Goal: Task Accomplishment & Management: Manage account settings

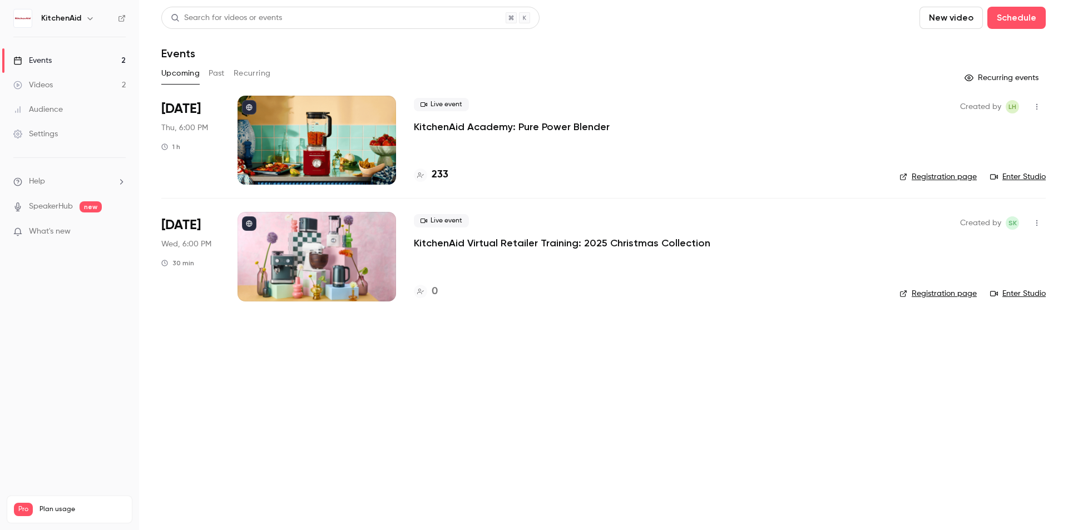
click at [506, 380] on main "Search for videos or events New video Schedule Events Upcoming Past Recurring R…" at bounding box center [603, 265] width 929 height 530
click at [300, 230] on div at bounding box center [316, 256] width 159 height 89
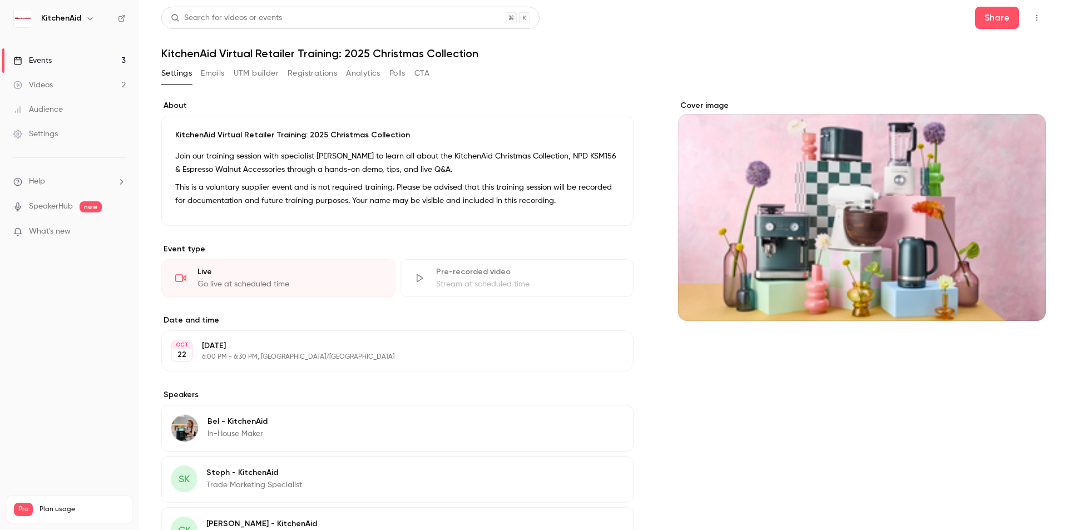
click at [919, 197] on div "Cover image" at bounding box center [862, 210] width 368 height 221
click at [0, 0] on input "Cover image" at bounding box center [0, 0] width 0 height 0
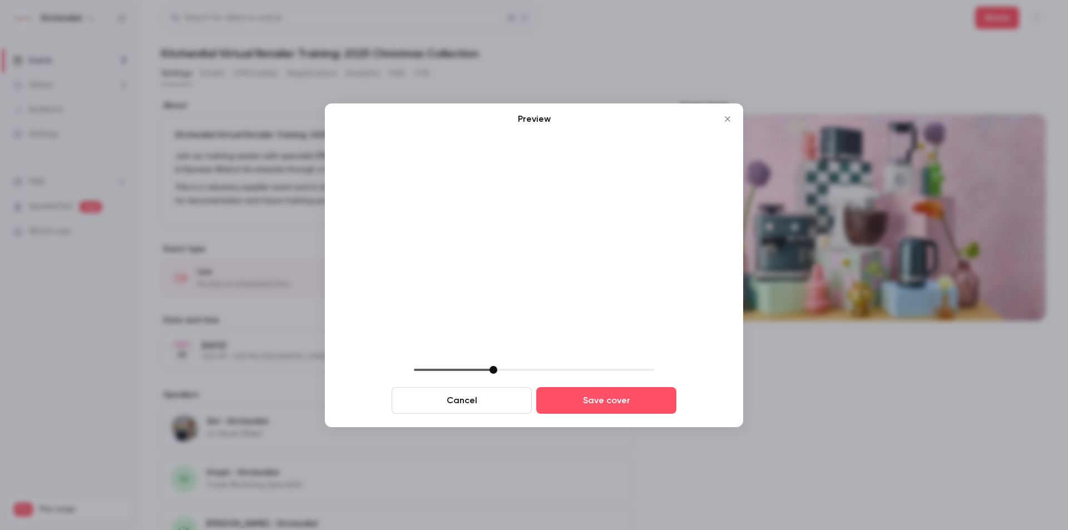
drag, startPoint x: 507, startPoint y: 313, endPoint x: 237, endPoint y: 100, distance: 344.2
click at [237, 100] on div "Preview Cancel Save cover" at bounding box center [534, 265] width 1068 height 530
click at [727, 121] on icon "Close" at bounding box center [727, 119] width 13 height 9
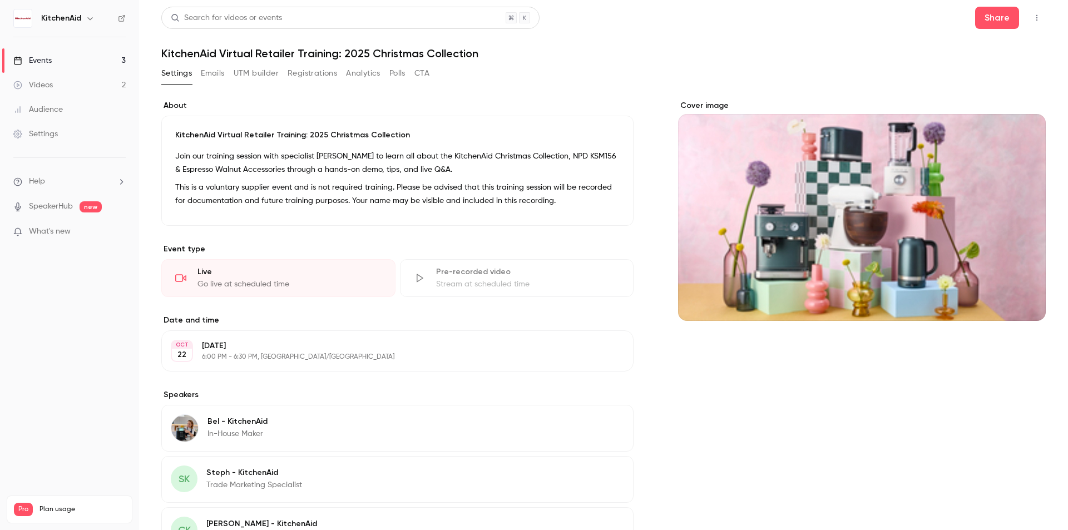
click at [1022, 301] on icon "Cover image" at bounding box center [1025, 300] width 7 height 7
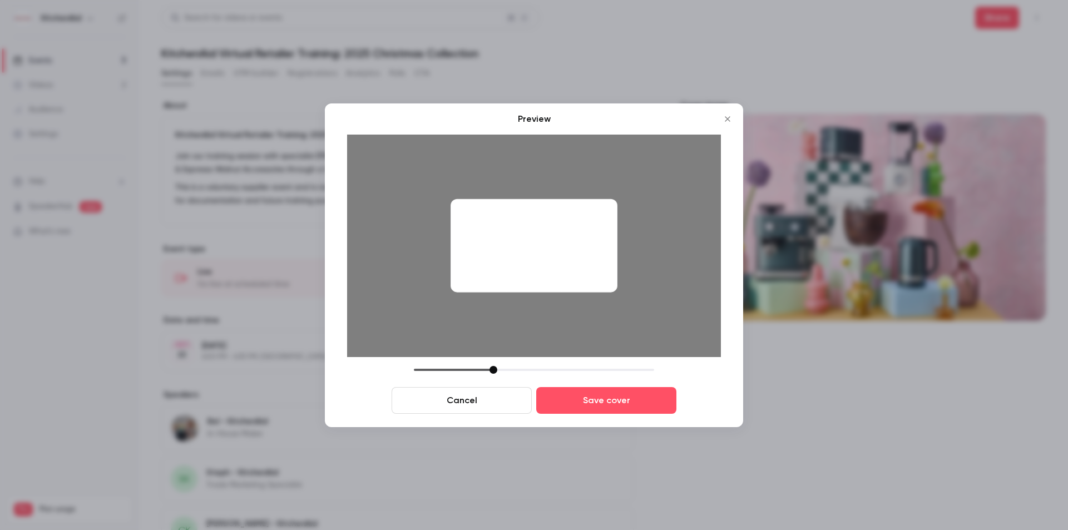
drag, startPoint x: 595, startPoint y: 237, endPoint x: 599, endPoint y: 244, distance: 8.0
click at [599, 244] on div at bounding box center [534, 246] width 167 height 94
click at [493, 375] on div "Cancel Save cover" at bounding box center [534, 390] width 374 height 48
drag, startPoint x: 556, startPoint y: 242, endPoint x: 563, endPoint y: 247, distance: 8.5
click at [563, 247] on div at bounding box center [534, 246] width 167 height 94
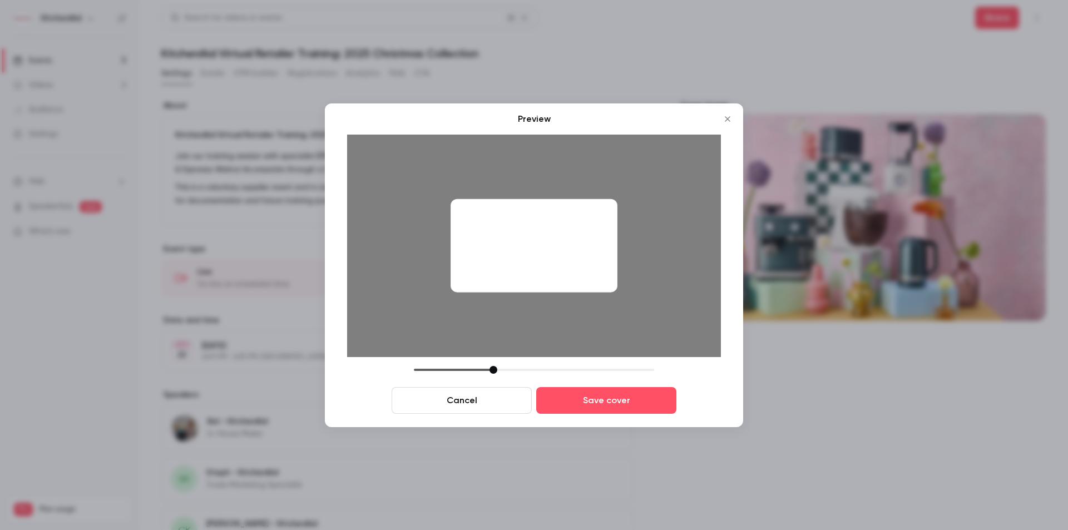
click at [493, 372] on div at bounding box center [493, 370] width 8 height 8
click at [584, 259] on div at bounding box center [534, 246] width 167 height 94
click at [655, 402] on button "Save cover" at bounding box center [606, 400] width 140 height 27
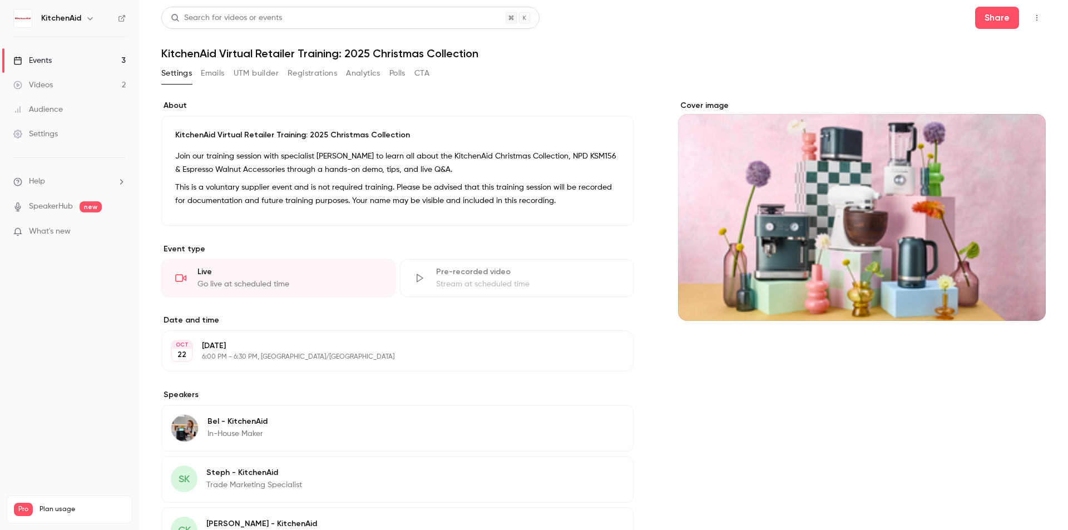
drag, startPoint x: 585, startPoint y: 250, endPoint x: 586, endPoint y: 260, distance: 9.6
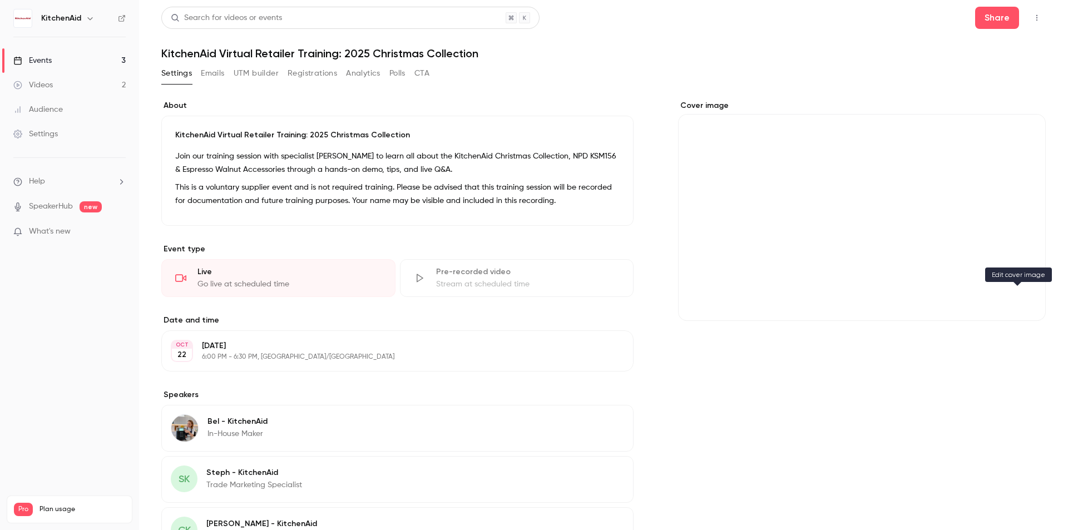
click at [1019, 299] on icon "Cover image" at bounding box center [1025, 300] width 12 height 9
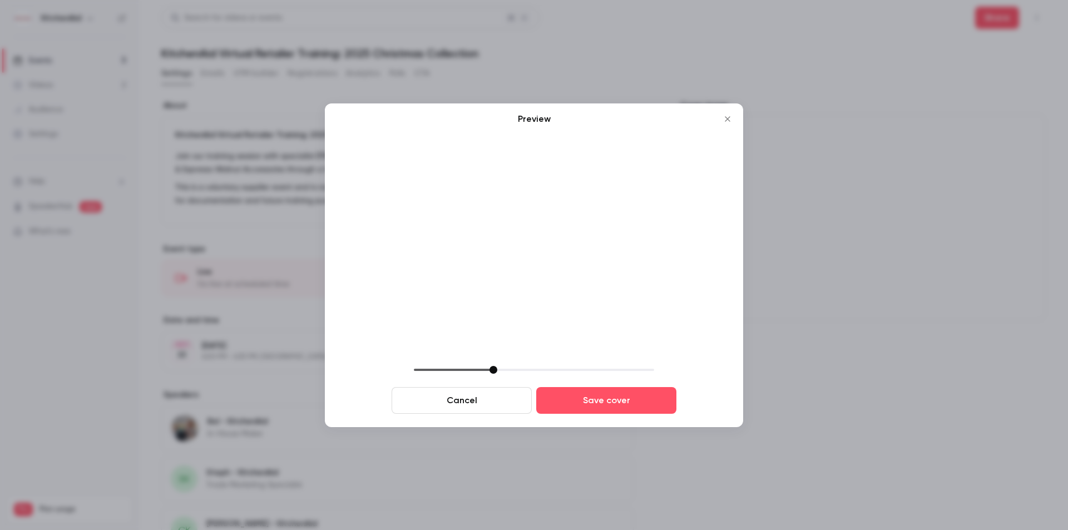
click at [730, 120] on icon "Close" at bounding box center [727, 119] width 13 height 9
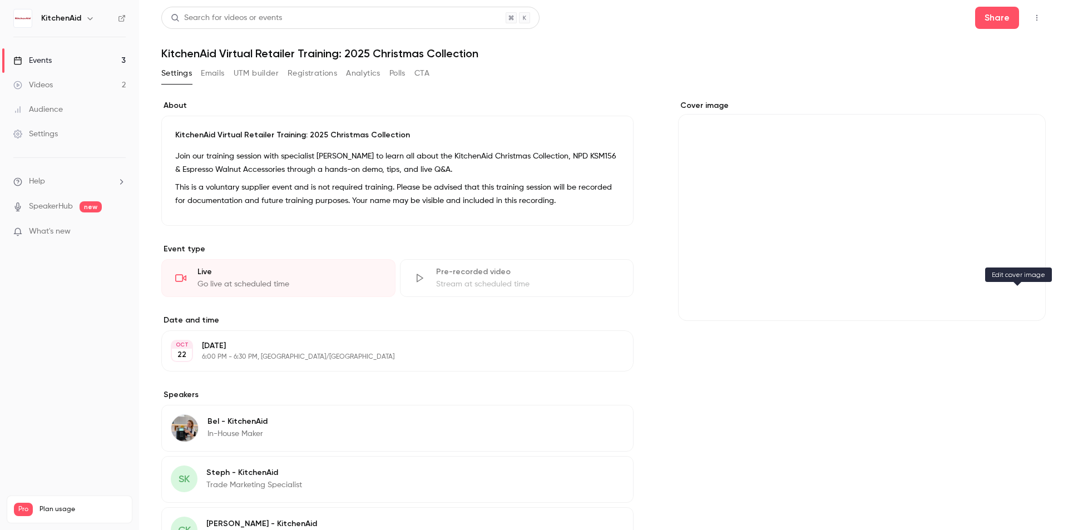
click at [1022, 301] on icon "Cover image" at bounding box center [1025, 300] width 7 height 7
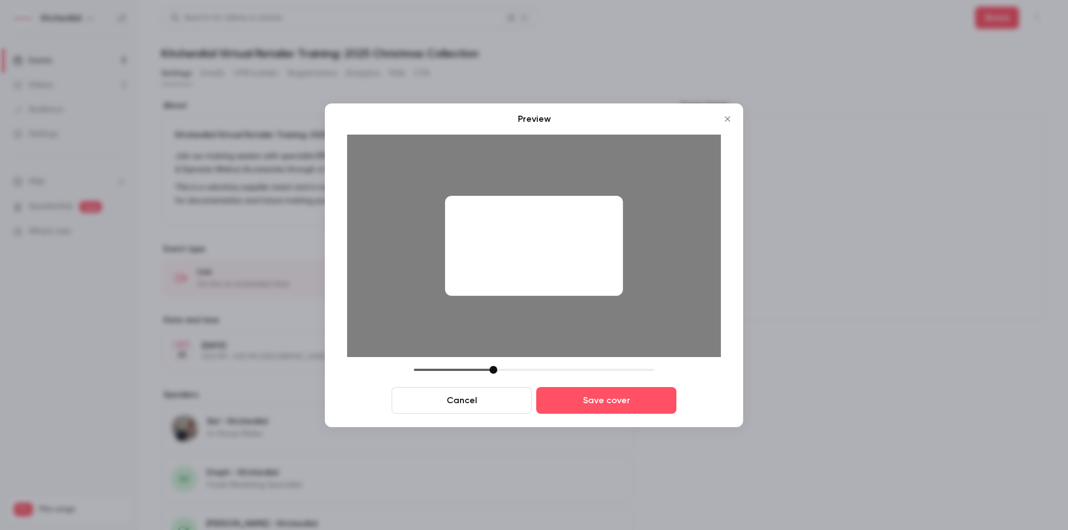
drag, startPoint x: 595, startPoint y: 265, endPoint x: 586, endPoint y: 262, distance: 10.0
click at [586, 262] on div at bounding box center [534, 246] width 178 height 100
click at [726, 116] on icon "Close" at bounding box center [727, 119] width 13 height 9
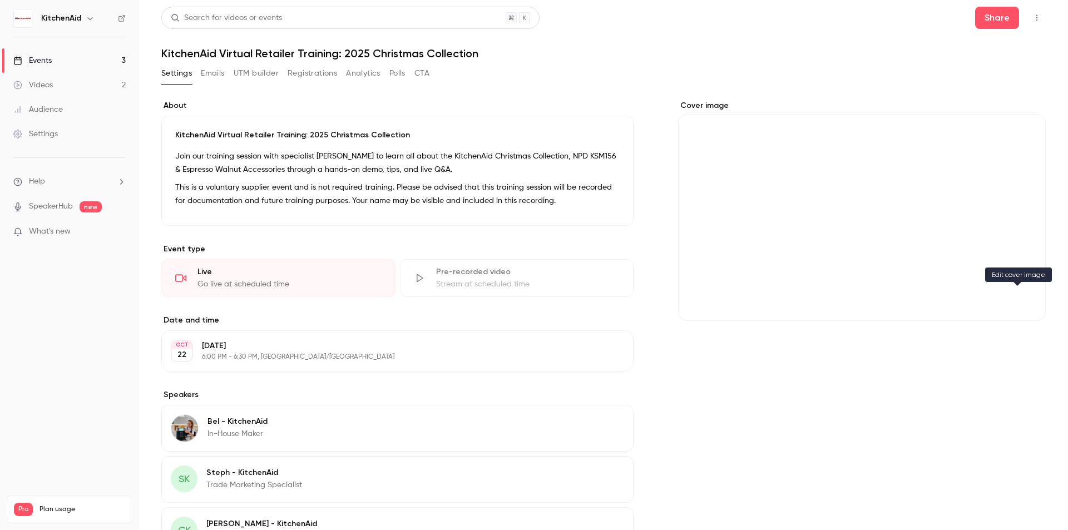
click at [1014, 291] on button "Cover image" at bounding box center [1025, 301] width 22 height 22
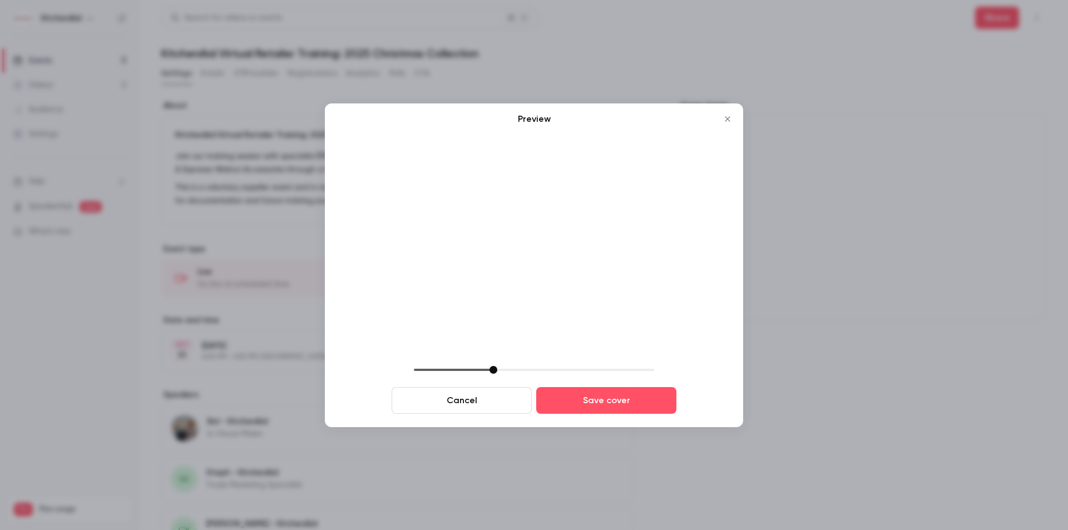
click at [725, 118] on icon "Close" at bounding box center [727, 119] width 13 height 9
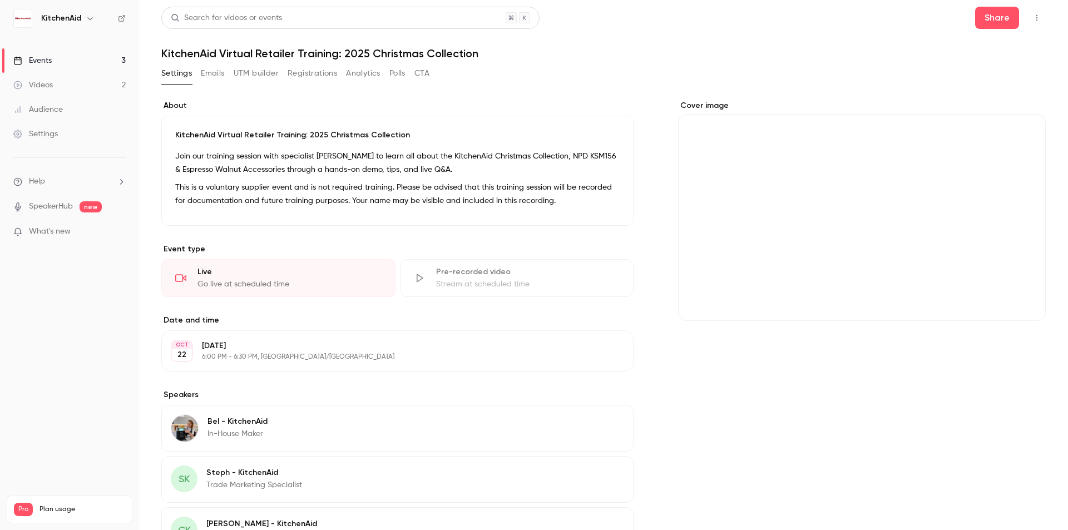
click at [1014, 309] on div "Cover image" at bounding box center [1025, 301] width 22 height 22
click at [0, 0] on input "Cover image" at bounding box center [0, 0] width 0 height 0
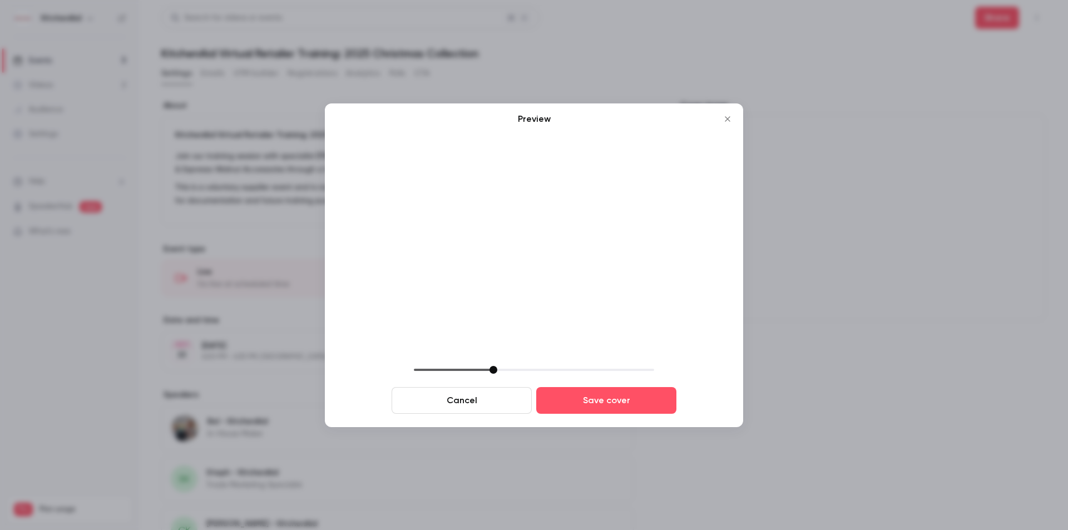
click at [728, 113] on button "Close" at bounding box center [727, 119] width 22 height 22
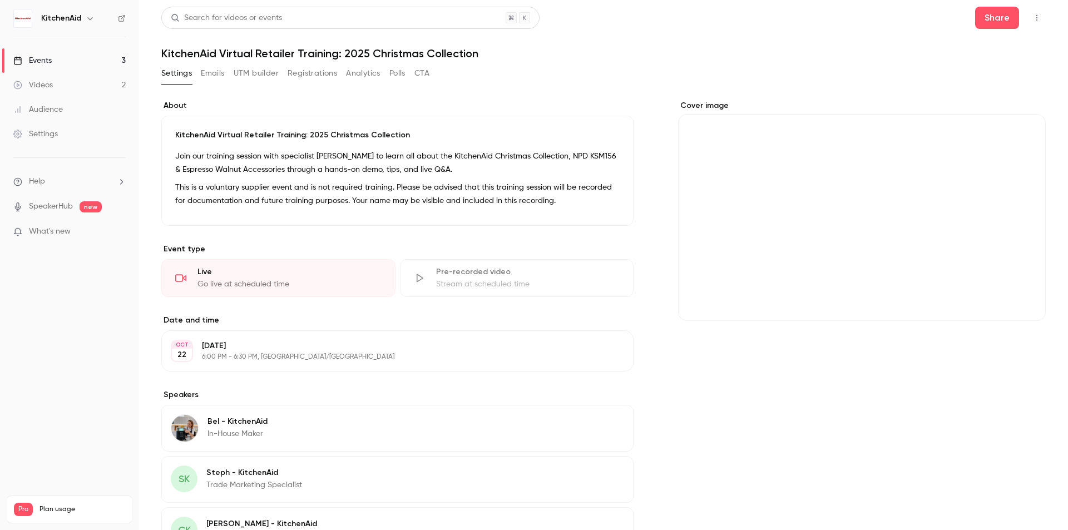
click at [1014, 293] on div "Cover image" at bounding box center [1025, 301] width 22 height 22
click at [0, 0] on input "Cover image" at bounding box center [0, 0] width 0 height 0
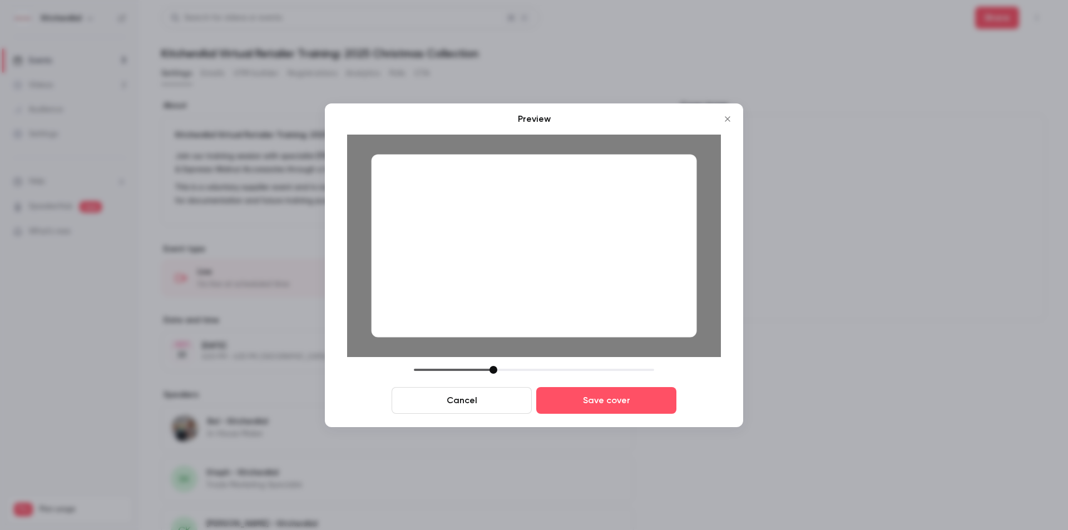
drag, startPoint x: 566, startPoint y: 266, endPoint x: 550, endPoint y: 272, distance: 17.6
click at [550, 272] on div at bounding box center [534, 245] width 325 height 183
click at [492, 409] on button "Cancel" at bounding box center [462, 400] width 140 height 27
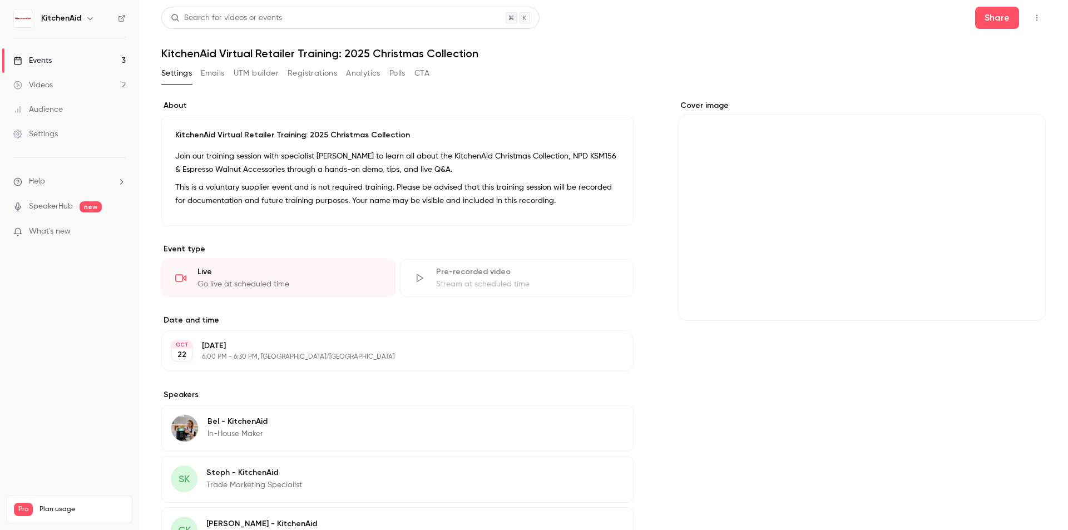
click at [908, 219] on div "Cover image" at bounding box center [862, 210] width 368 height 221
click at [0, 0] on input "Cover image" at bounding box center [0, 0] width 0 height 0
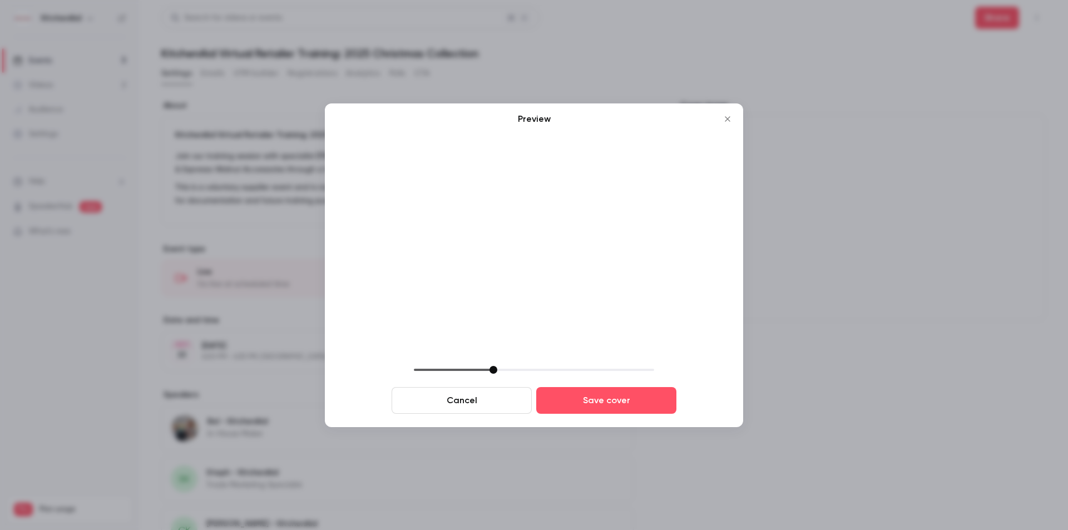
click at [729, 123] on button "Close" at bounding box center [727, 119] width 22 height 22
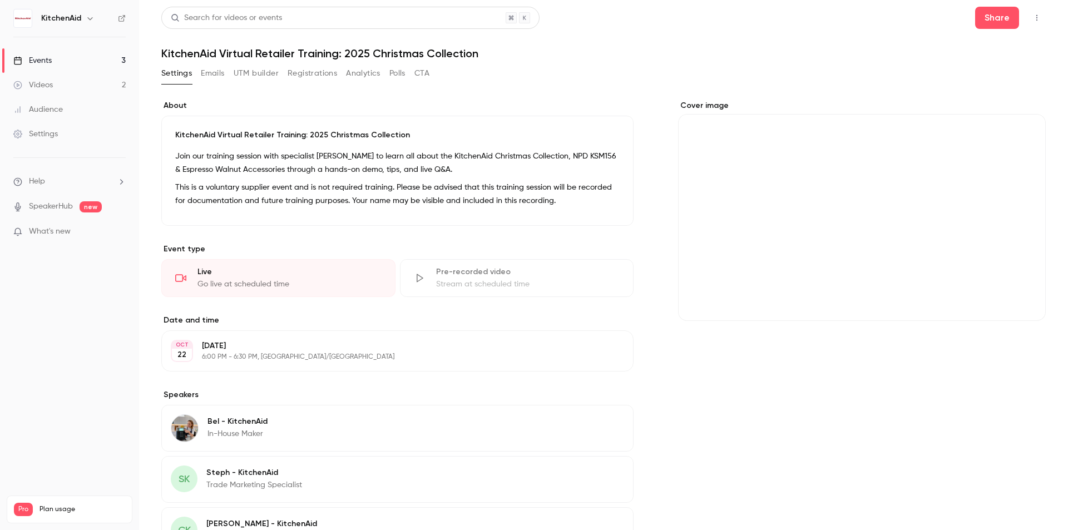
click at [700, 86] on div "Settings Emails UTM builder Registrations Analytics Polls CTA" at bounding box center [603, 76] width 884 height 22
click at [998, 300] on div "Cover image" at bounding box center [862, 210] width 368 height 221
click at [0, 0] on input "Cover image" at bounding box center [0, 0] width 0 height 0
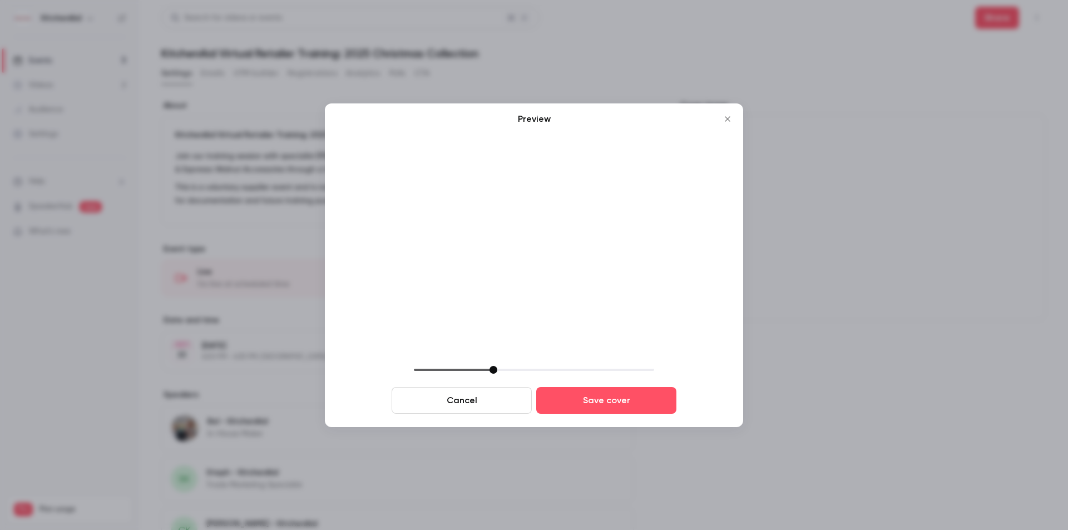
click at [726, 122] on icon "Close" at bounding box center [727, 119] width 13 height 9
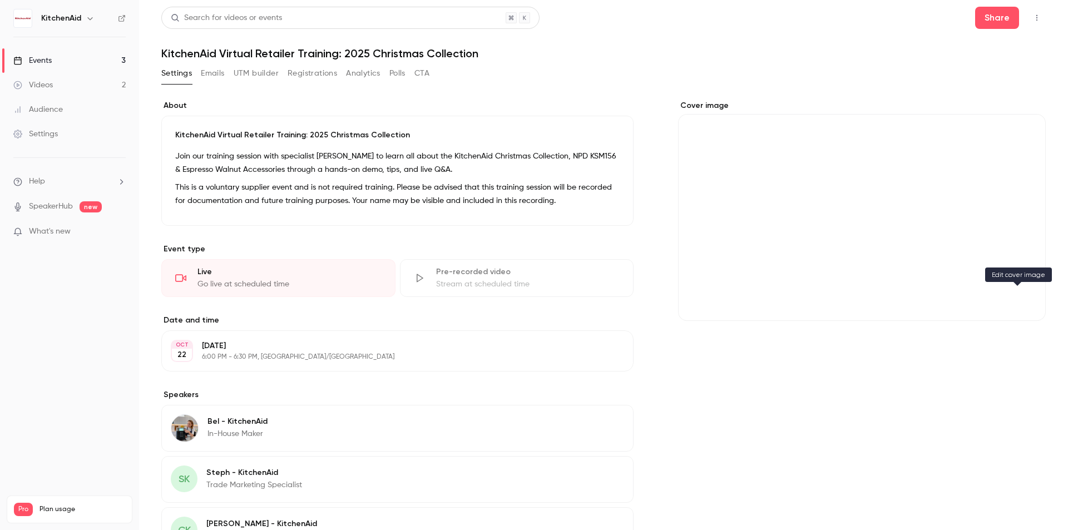
click at [1016, 304] on button "Cover image" at bounding box center [1025, 301] width 22 height 22
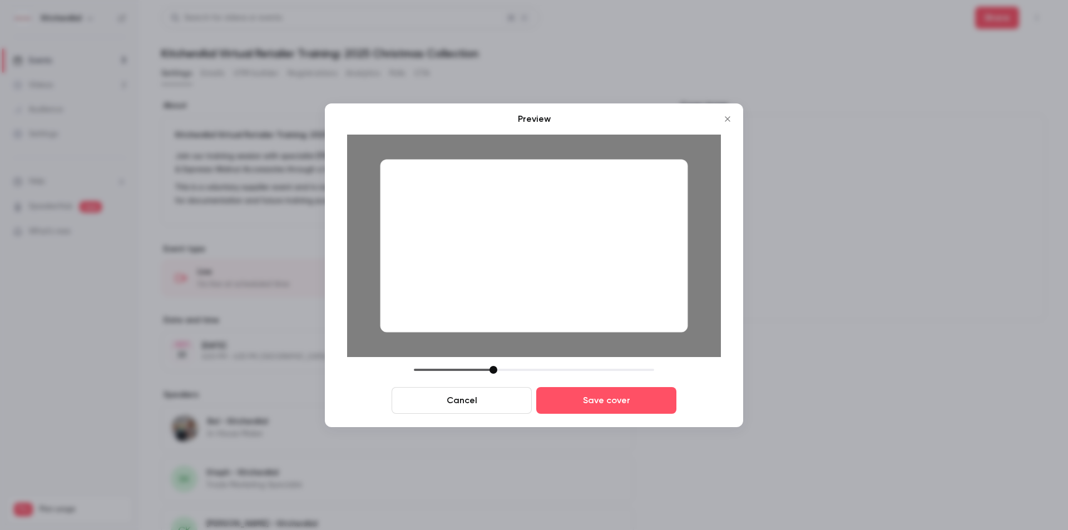
drag, startPoint x: 527, startPoint y: 274, endPoint x: 550, endPoint y: 289, distance: 27.8
click at [550, 289] on div at bounding box center [534, 245] width 308 height 173
click at [501, 372] on div at bounding box center [498, 370] width 8 height 8
drag, startPoint x: 591, startPoint y: 285, endPoint x: 608, endPoint y: 290, distance: 18.6
click at [608, 290] on div at bounding box center [534, 245] width 308 height 173
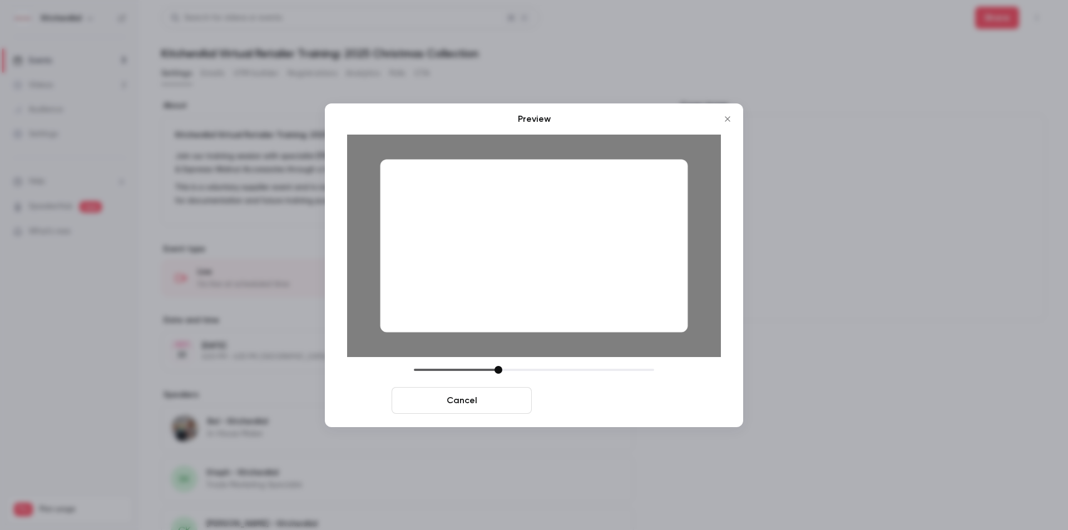
click at [627, 398] on button "Save cover" at bounding box center [606, 400] width 140 height 27
click at [602, 399] on button "Save cover" at bounding box center [606, 400] width 140 height 27
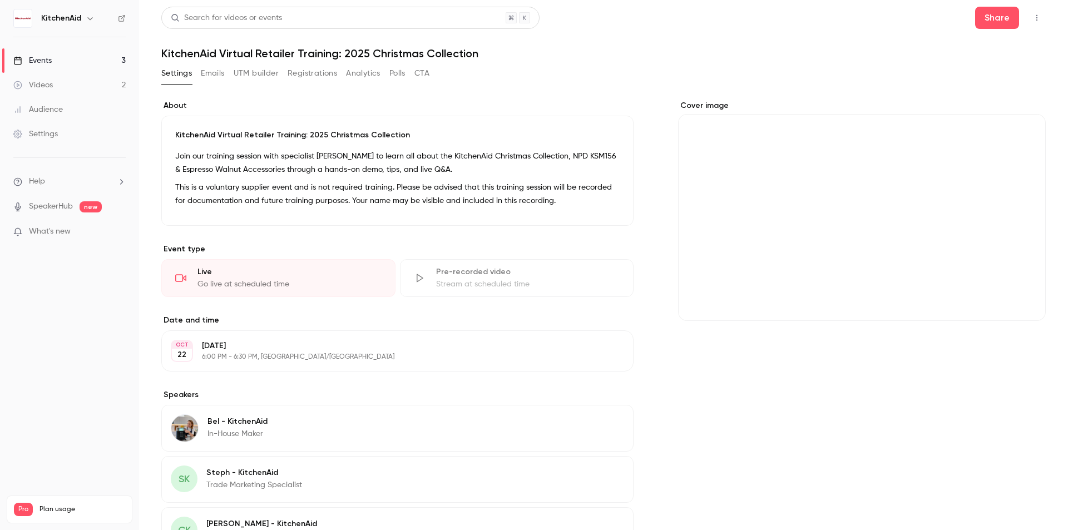
click at [580, 400] on section "Speakers Bel - KitchenAid In-House Maker Edit SK Steph - KitchenAid Trade Marke…" at bounding box center [397, 496] width 472 height 215
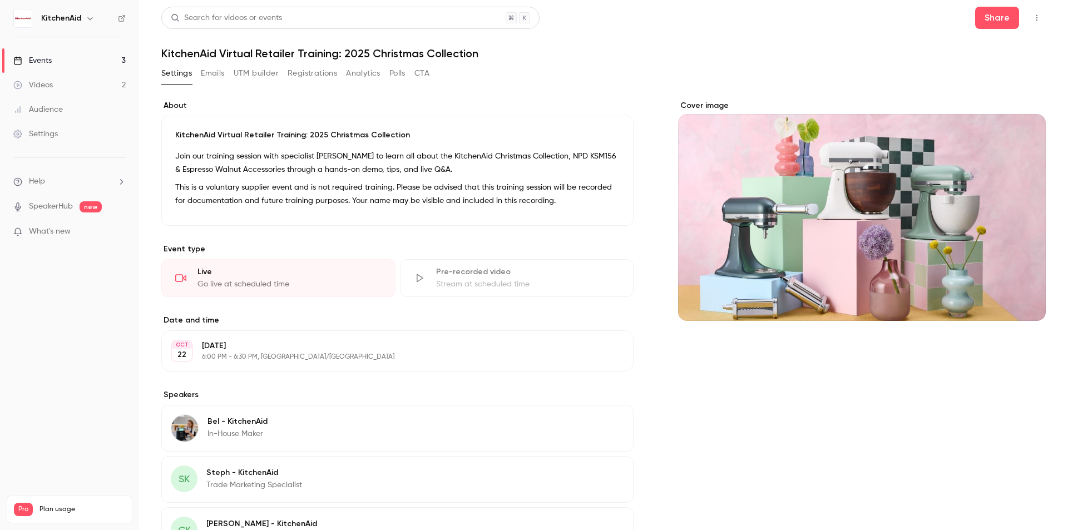
click at [79, 55] on link "Events 3" at bounding box center [69, 60] width 139 height 24
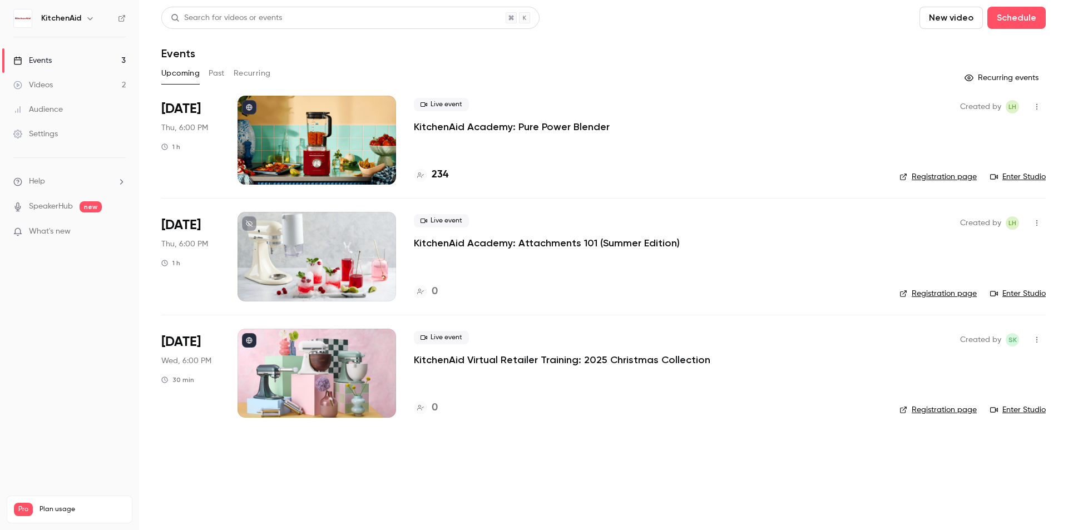
click at [671, 304] on li "[DATE] Thu, 6:00 PM 1 h Live event KitchenAid Academy: Attachments 101 (Summer …" at bounding box center [603, 256] width 884 height 116
click at [340, 378] on div at bounding box center [316, 373] width 159 height 89
